Goal: Browse casually: Explore the website without a specific task or goal

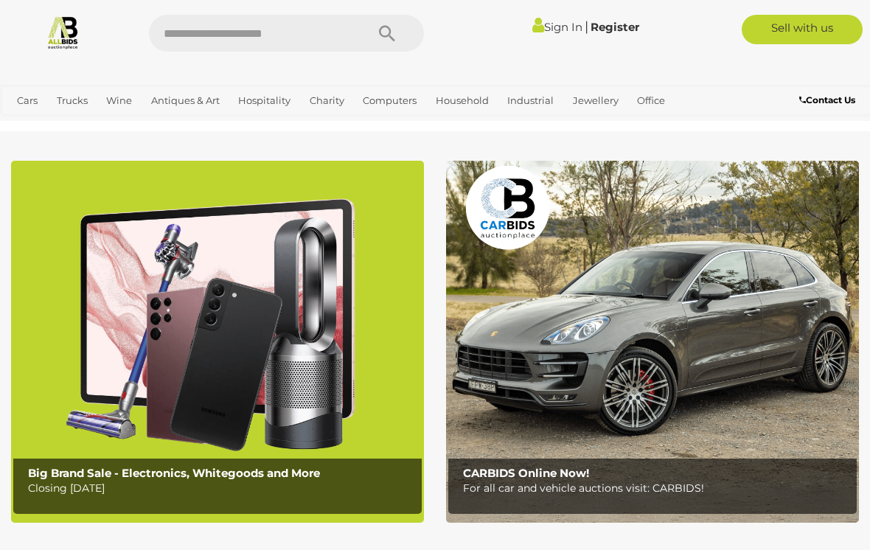
click at [0, 0] on link "View All Antiques & Art Auctions" at bounding box center [0, 0] width 0 height 0
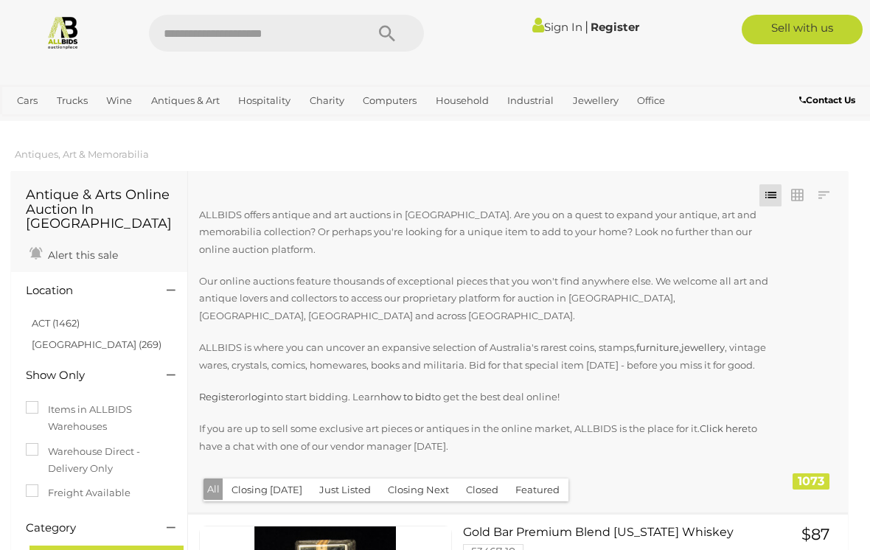
click at [60, 317] on link "ACT (1462)" at bounding box center [56, 323] width 48 height 12
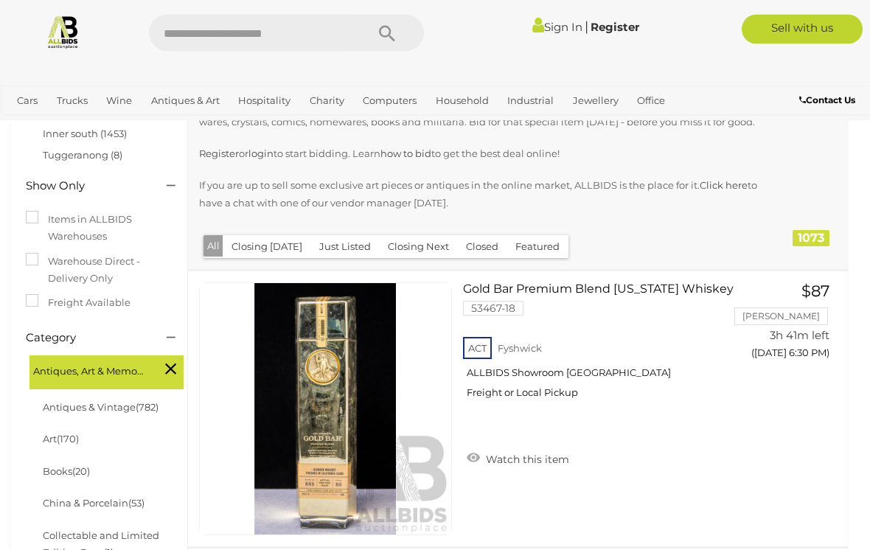
scroll to position [243, 0]
click at [347, 246] on button "Just Listed" at bounding box center [344, 246] width 69 height 23
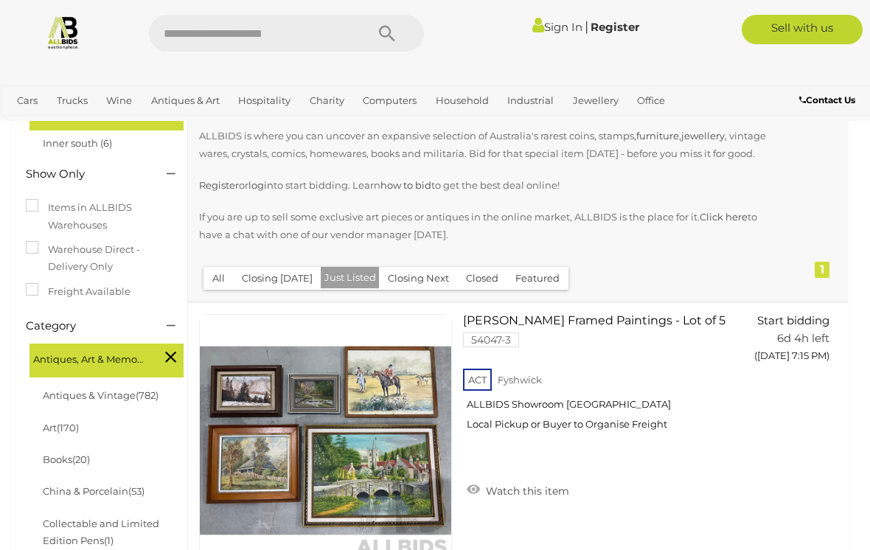
scroll to position [213, 0]
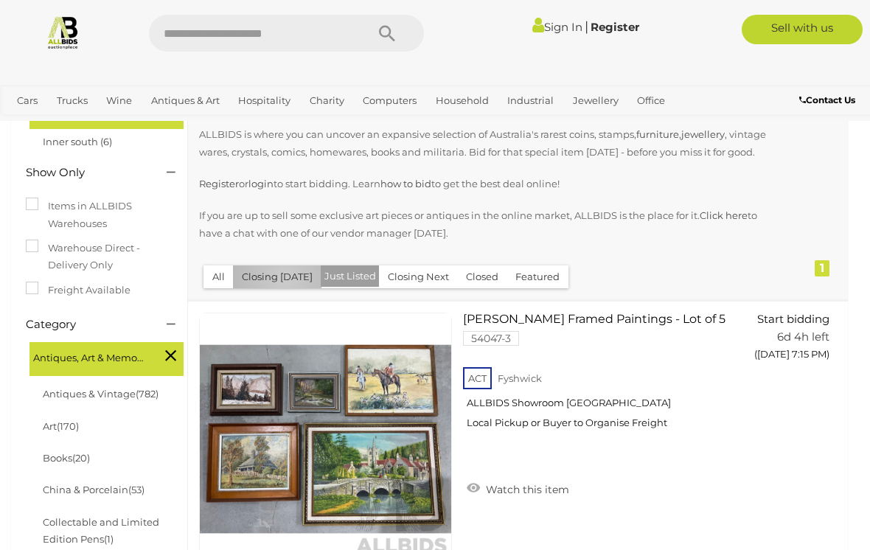
click at [284, 275] on button "Closing [DATE]" at bounding box center [277, 276] width 88 height 23
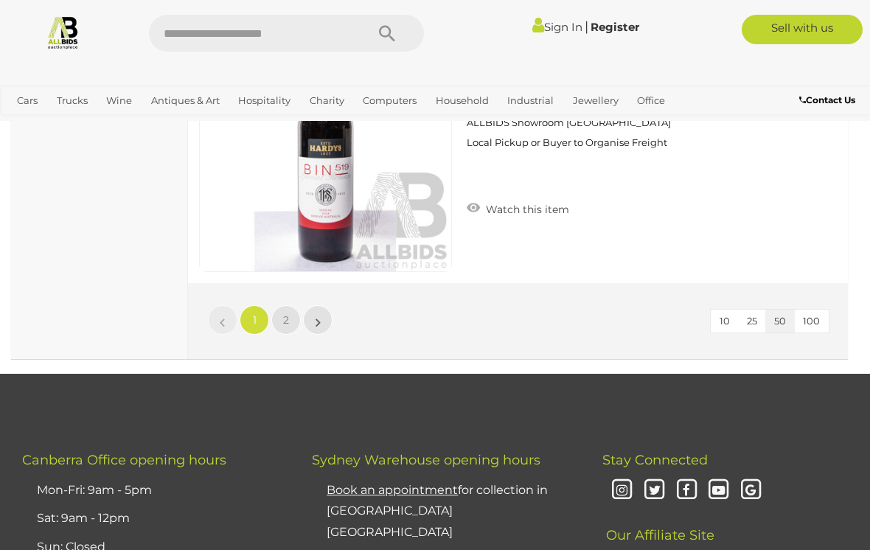
click at [288, 326] on link "2" at bounding box center [285, 319] width 29 height 29
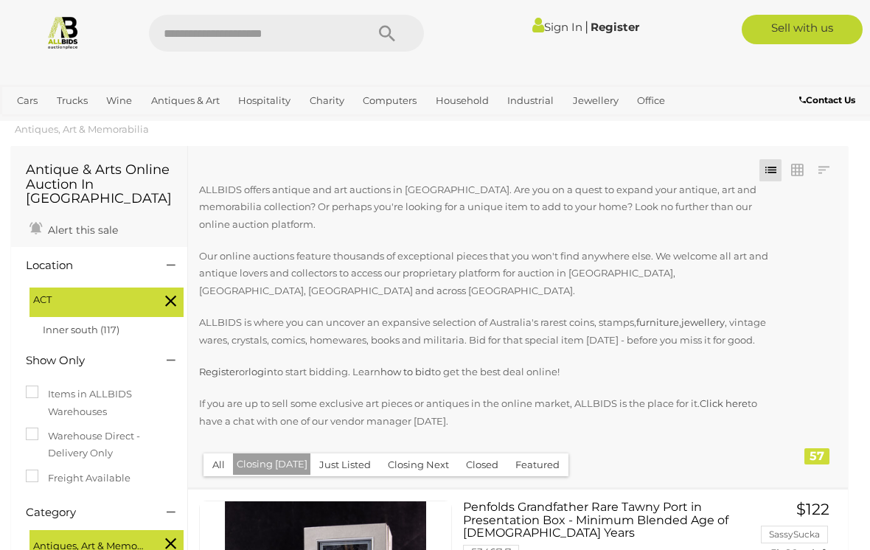
click at [215, 453] on button "All" at bounding box center [219, 464] width 30 height 23
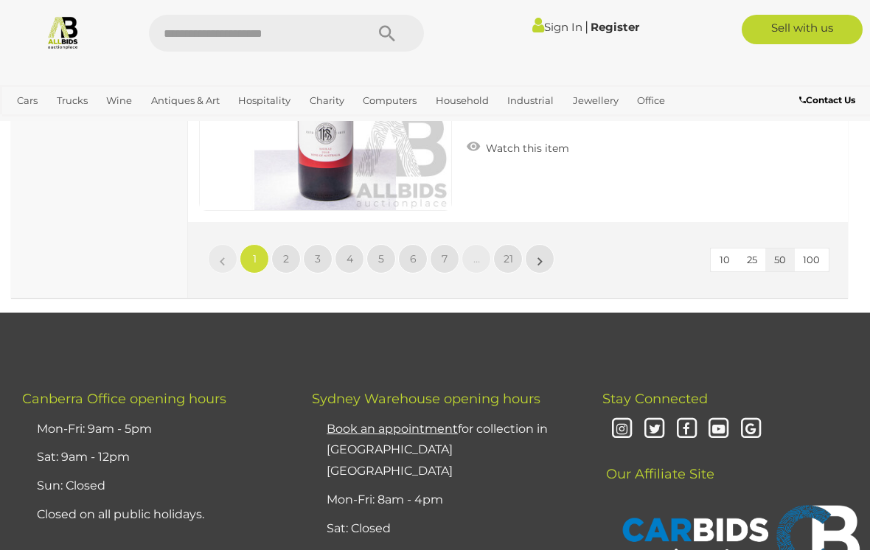
click at [352, 252] on span "4" at bounding box center [350, 258] width 7 height 13
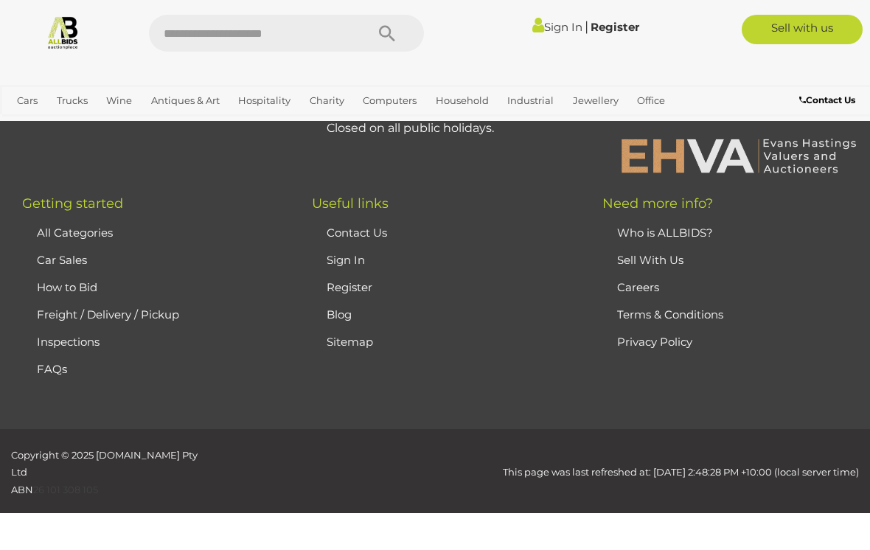
scroll to position [361, 0]
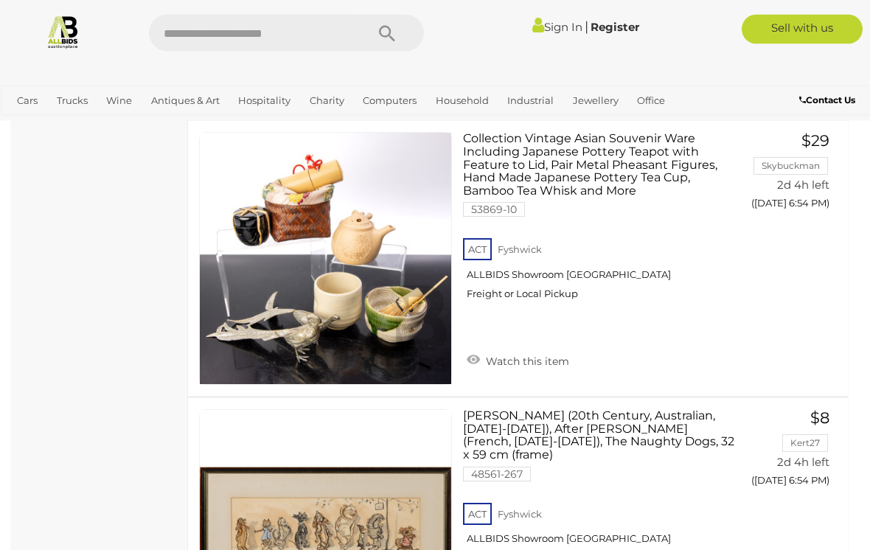
scroll to position [13704, 0]
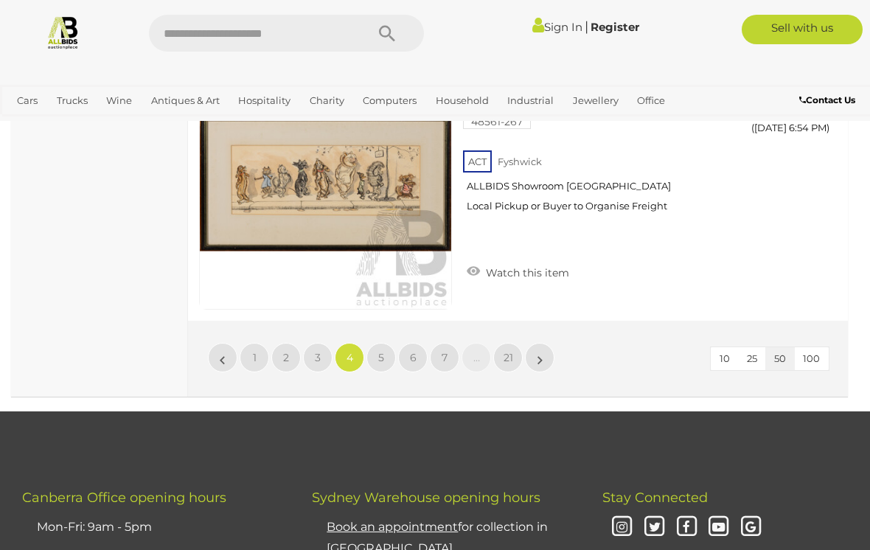
click at [383, 351] on span "5" at bounding box center [381, 357] width 6 height 13
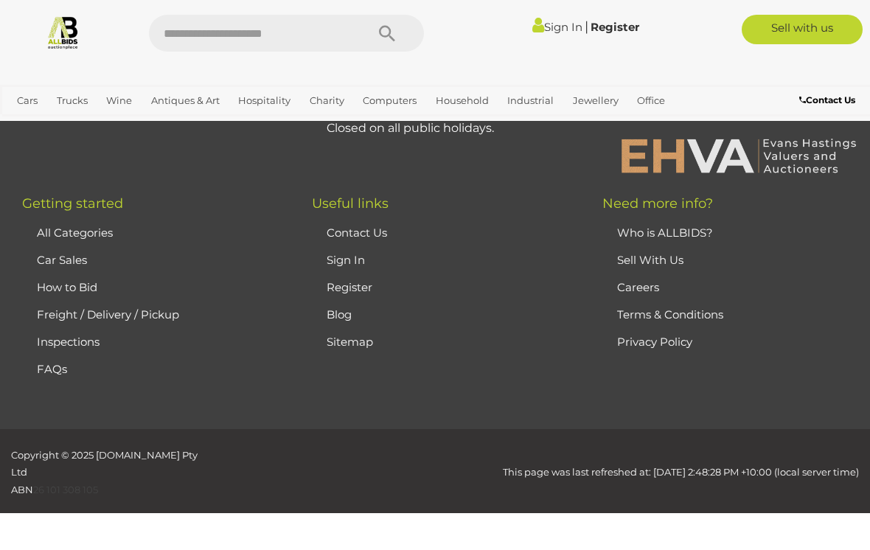
scroll to position [361, 0]
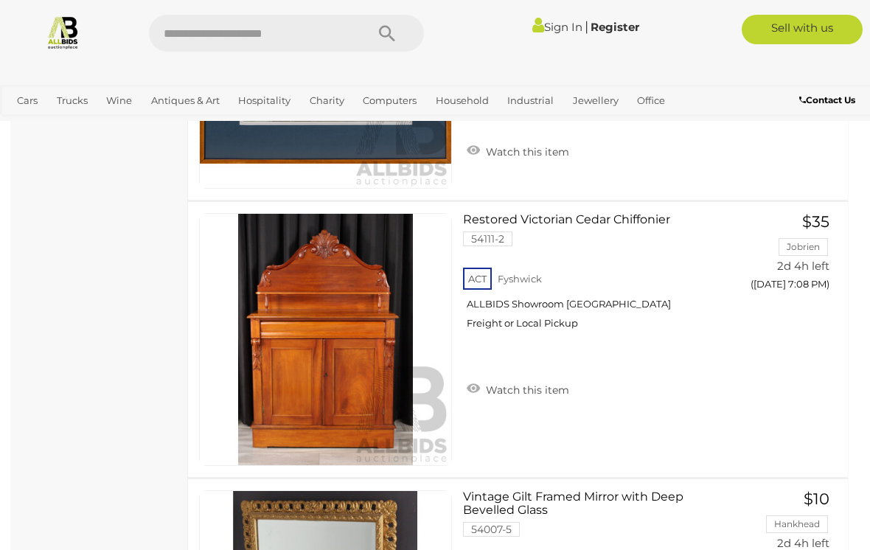
scroll to position [10565, 0]
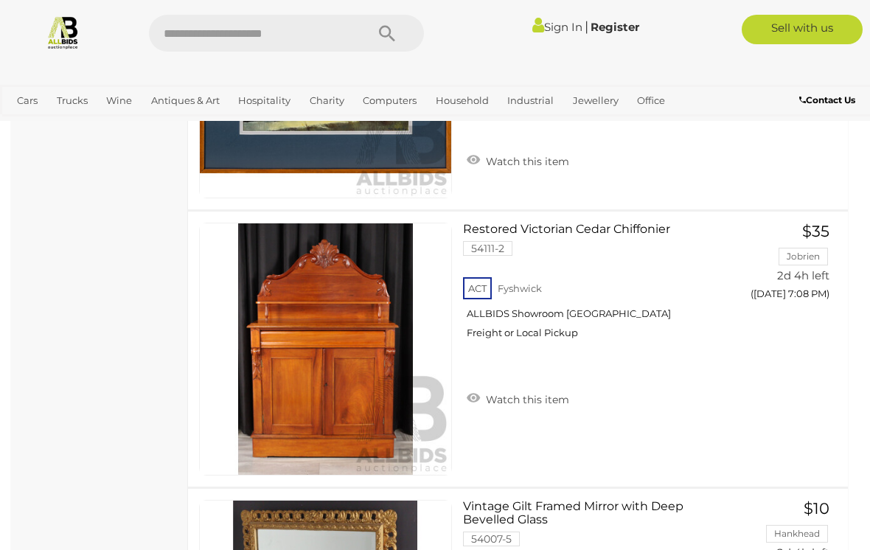
click at [0, 0] on span "Auctions" at bounding box center [0, 0] width 0 height 0
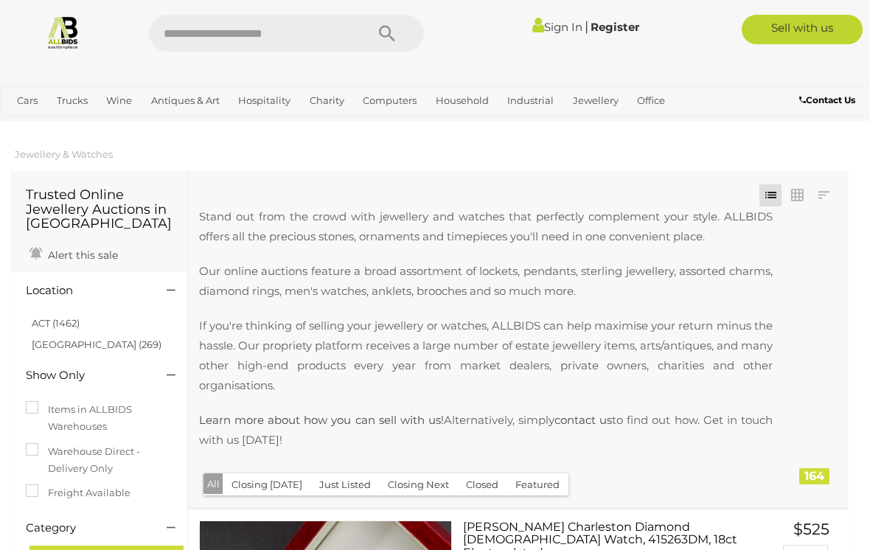
click at [63, 319] on link "ACT (1462)" at bounding box center [56, 323] width 48 height 12
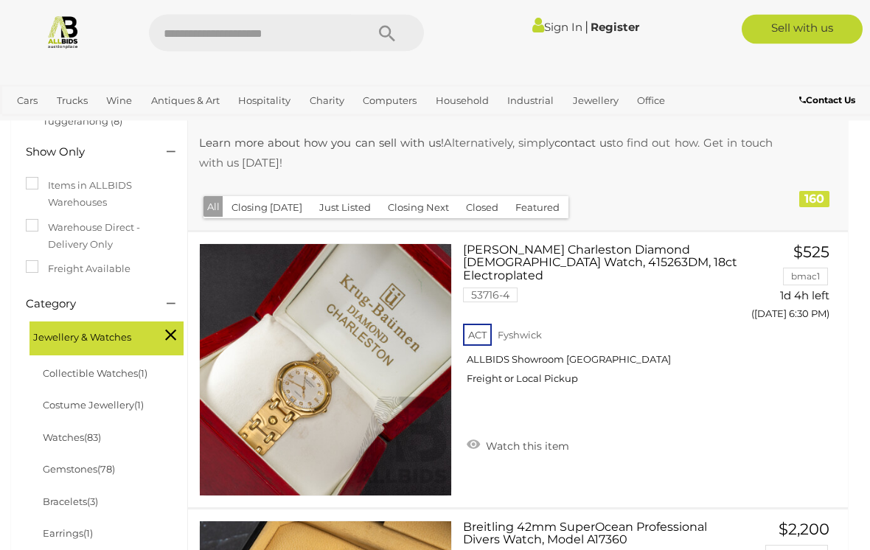
scroll to position [277, 0]
click at [347, 209] on button "Just Listed" at bounding box center [344, 207] width 69 height 23
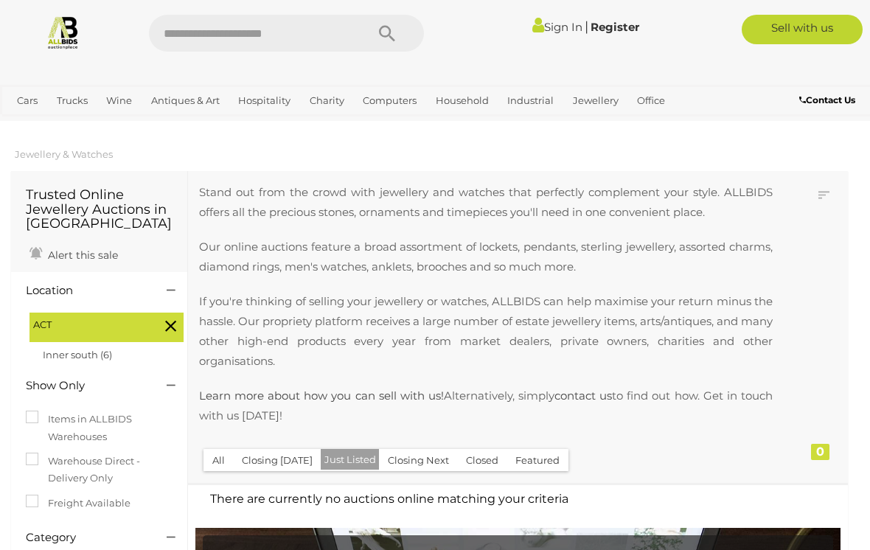
click at [425, 464] on button "Closing Next" at bounding box center [418, 460] width 79 height 23
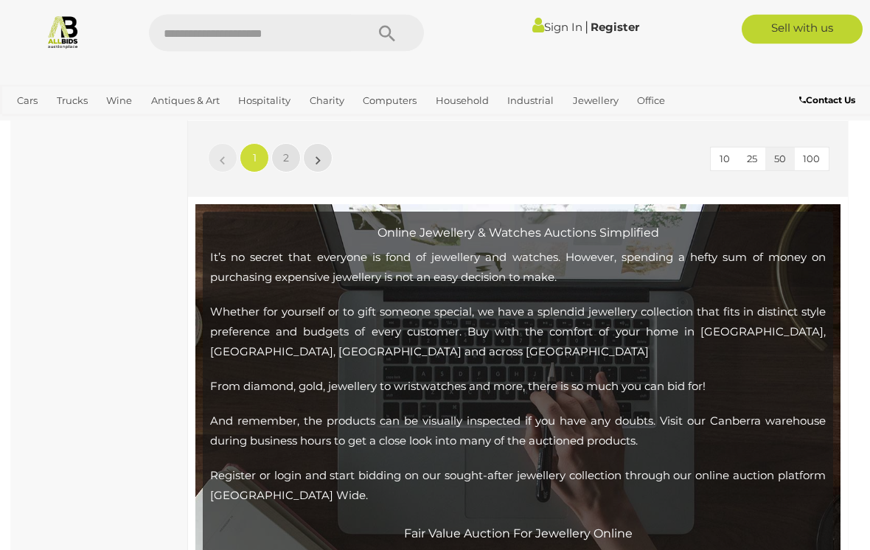
scroll to position [14227, 0]
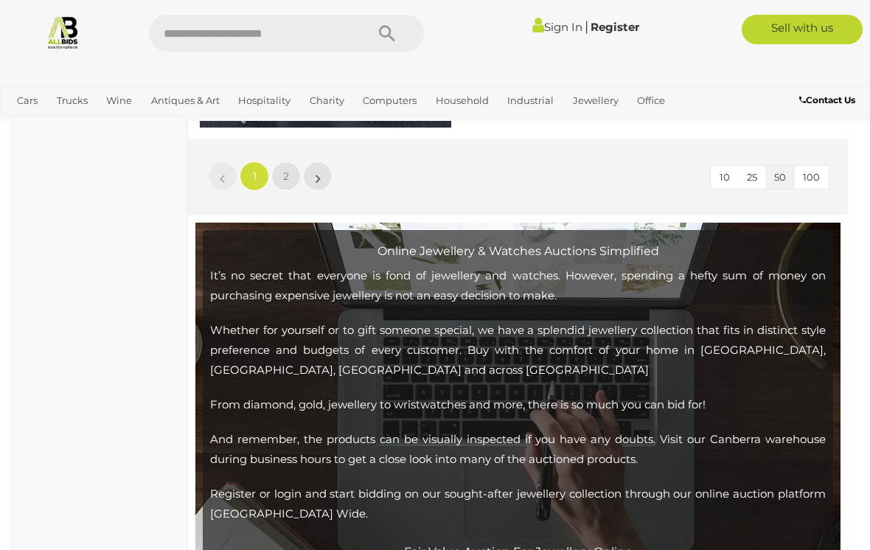
click at [284, 174] on span "2" at bounding box center [286, 176] width 6 height 13
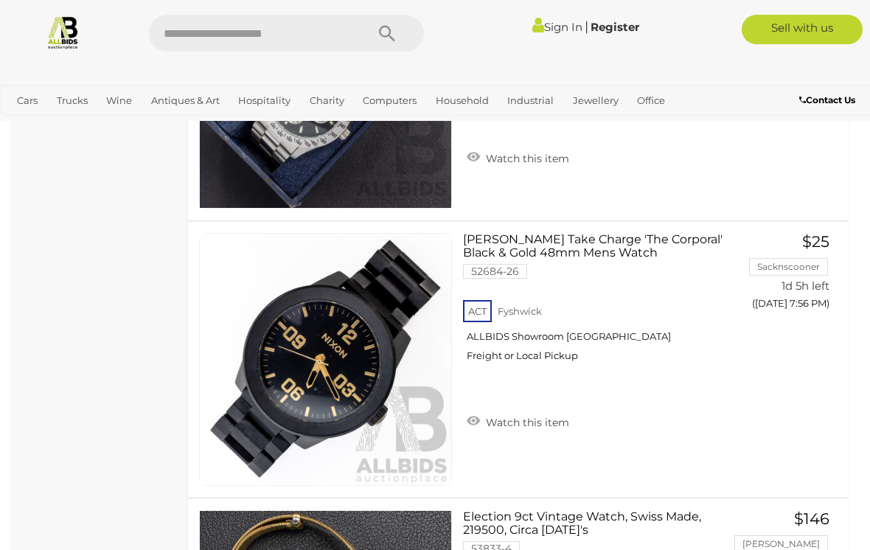
scroll to position [8324, 0]
